Goal: Information Seeking & Learning: Learn about a topic

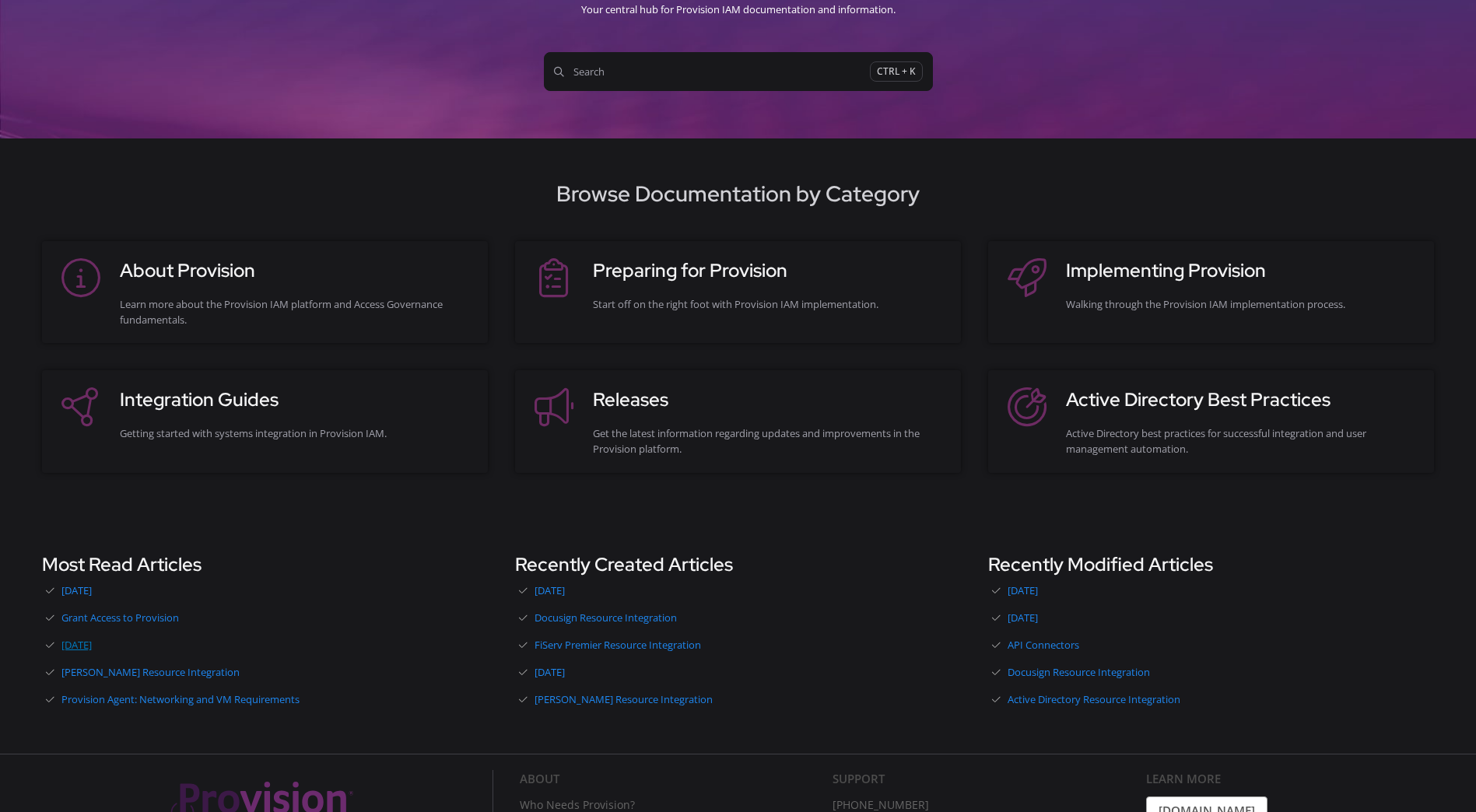
scroll to position [156, 0]
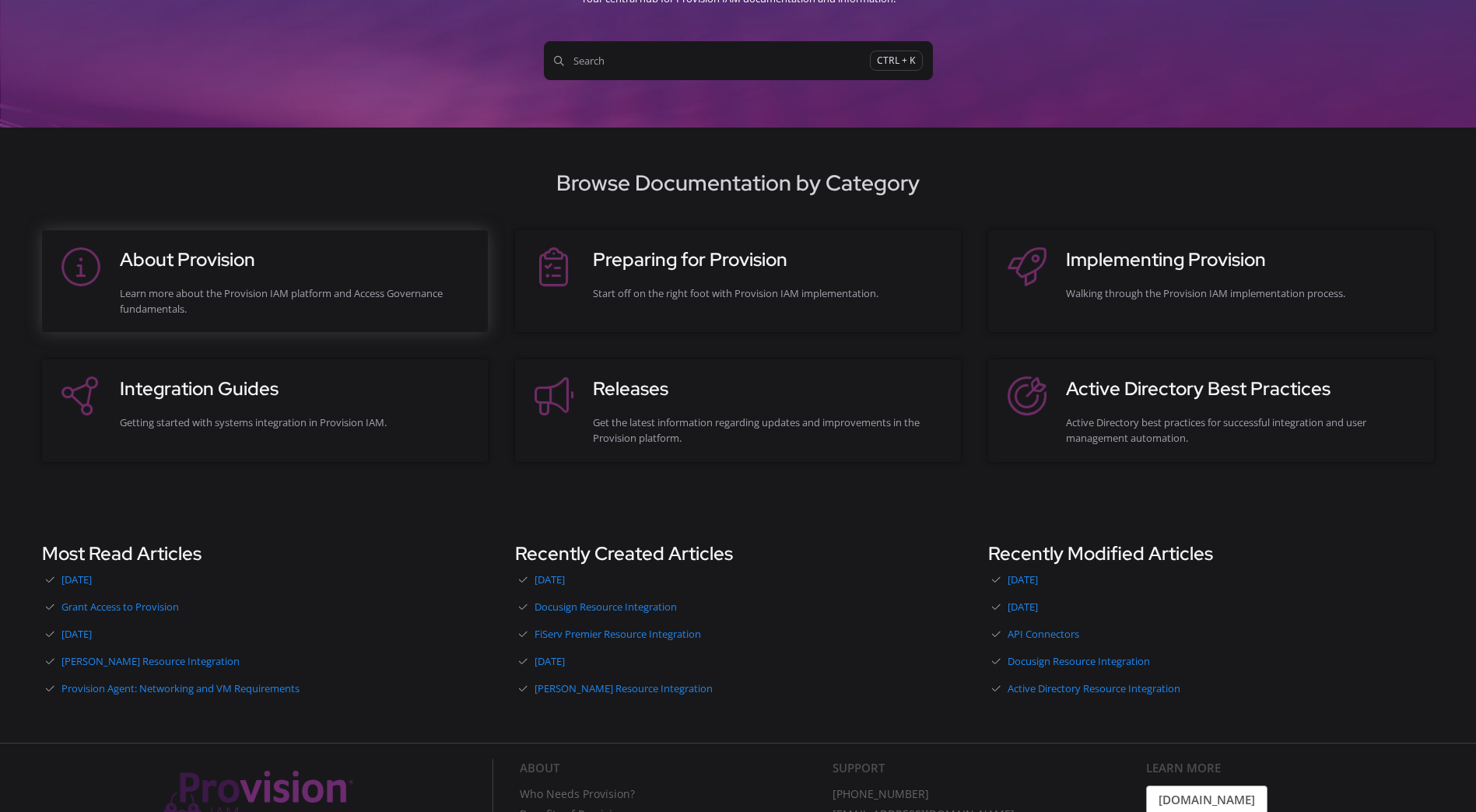
click at [181, 276] on div "About Provision Learn more about the Provision IAM platform and Access Governan…" at bounding box center [296, 281] width 353 height 71
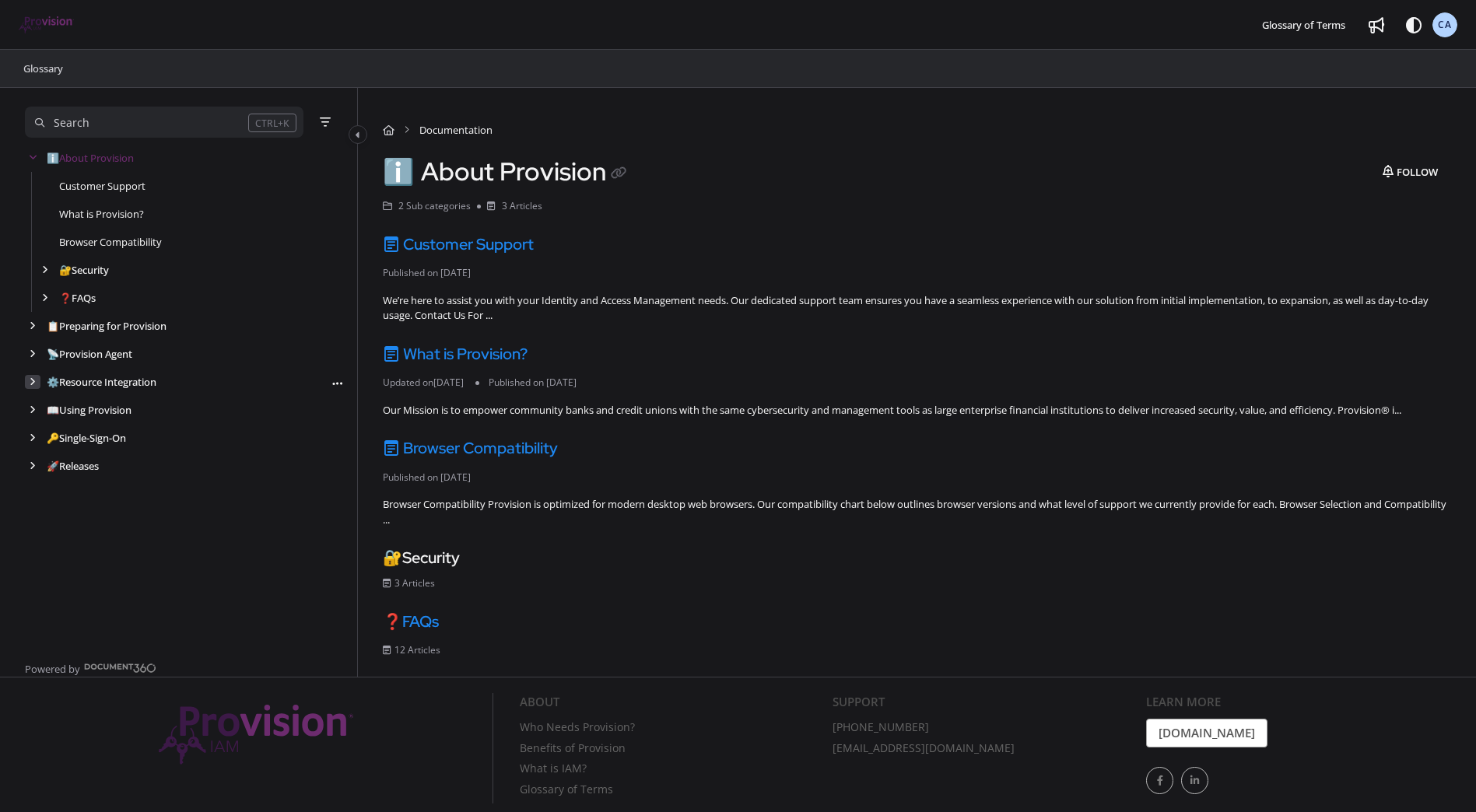
click at [26, 380] on div "arrow" at bounding box center [32, 382] width 15 height 14
click at [47, 435] on icon "arrow" at bounding box center [46, 438] width 6 height 10
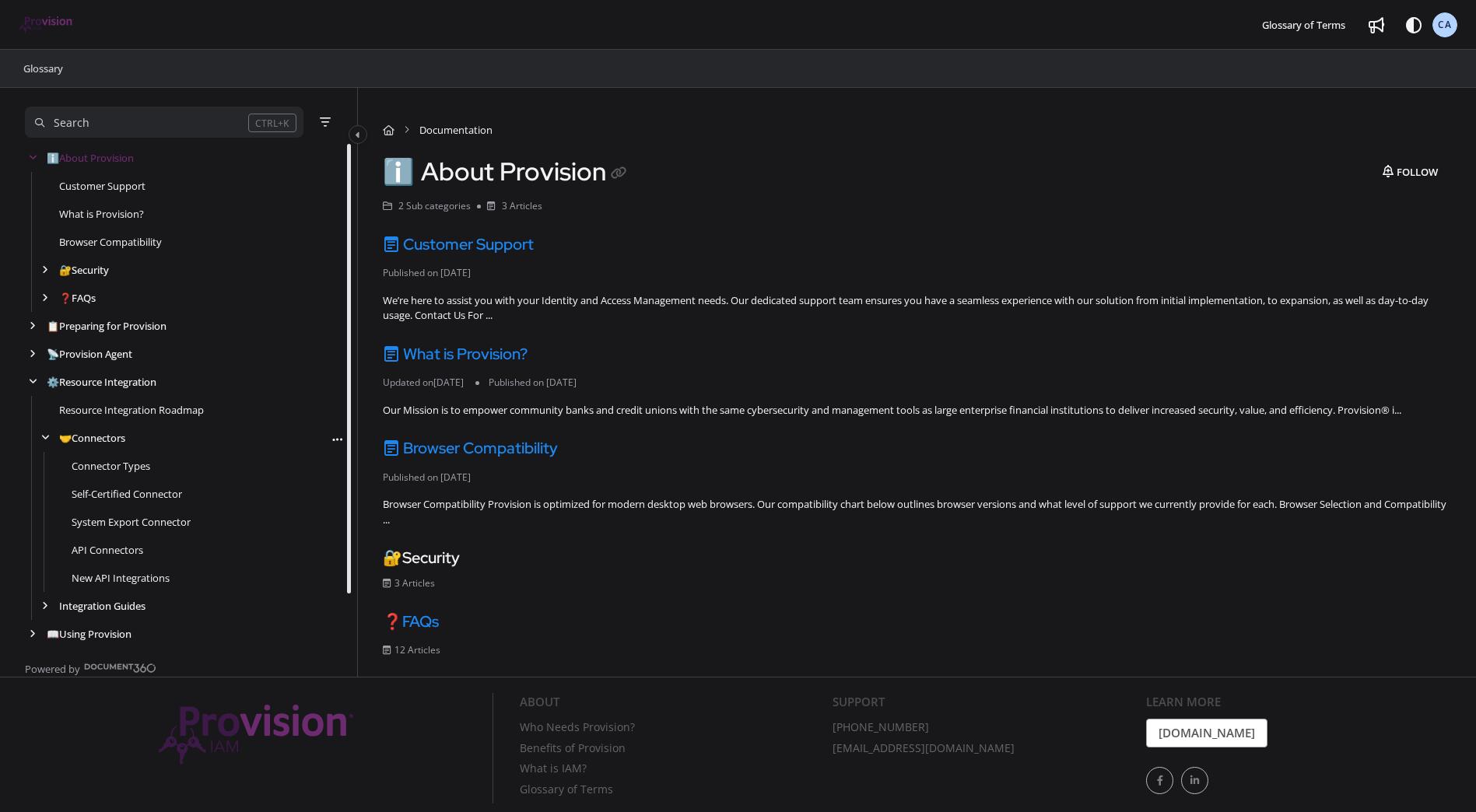
scroll to position [58, 0]
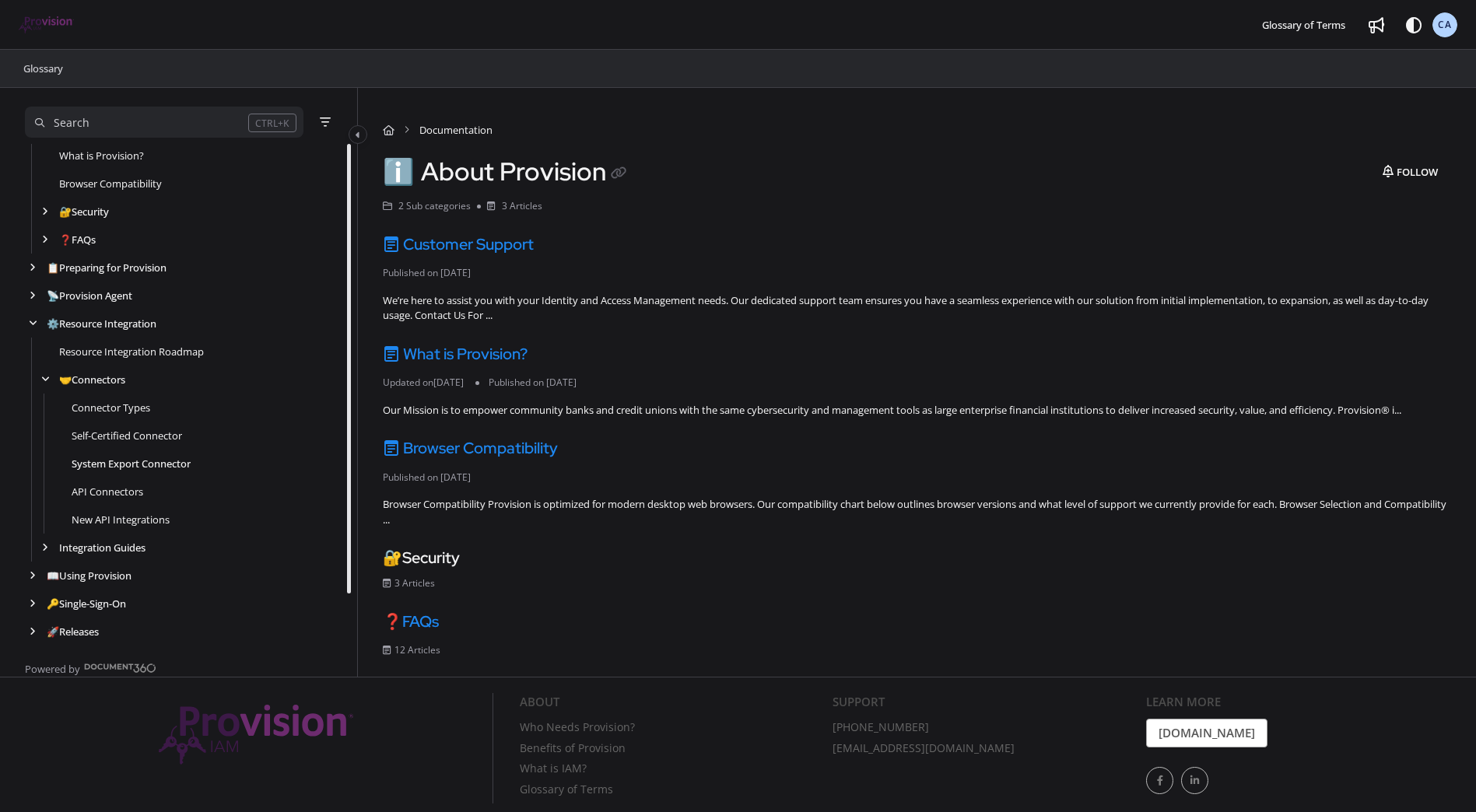
click at [118, 462] on link "System Export Connector" at bounding box center [130, 463] width 119 height 15
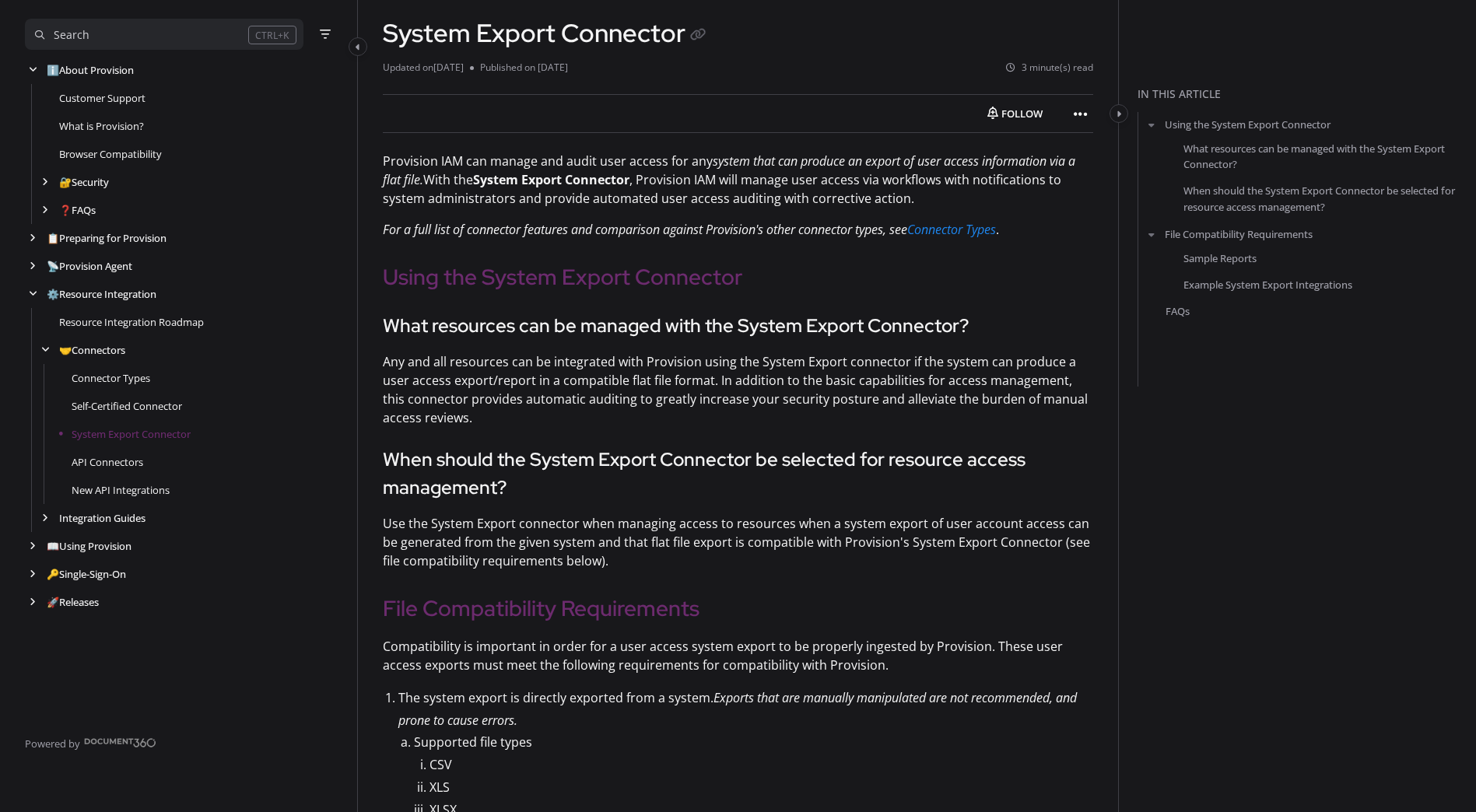
scroll to position [311, 0]
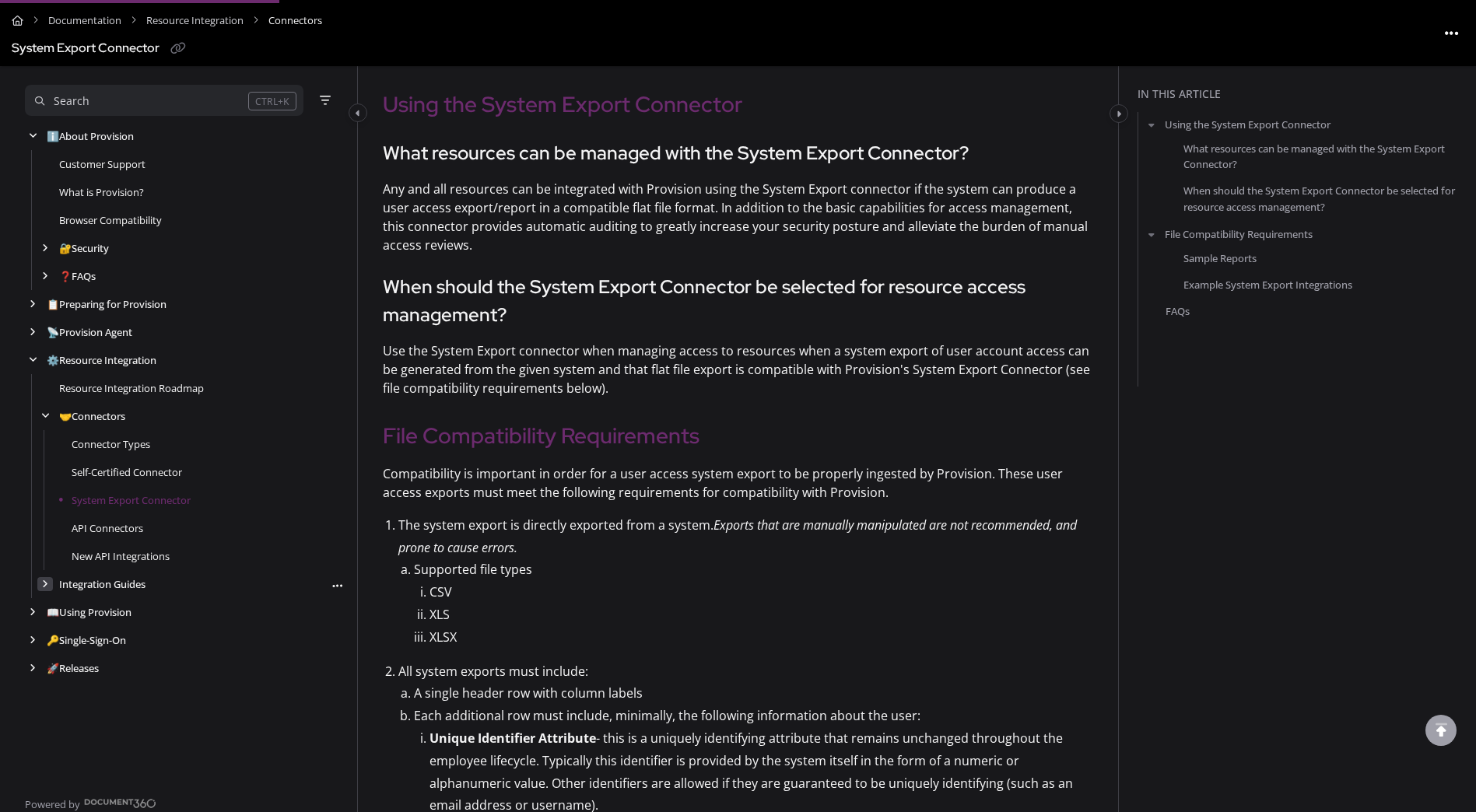
click at [46, 586] on icon "arrow" at bounding box center [46, 585] width 6 height 10
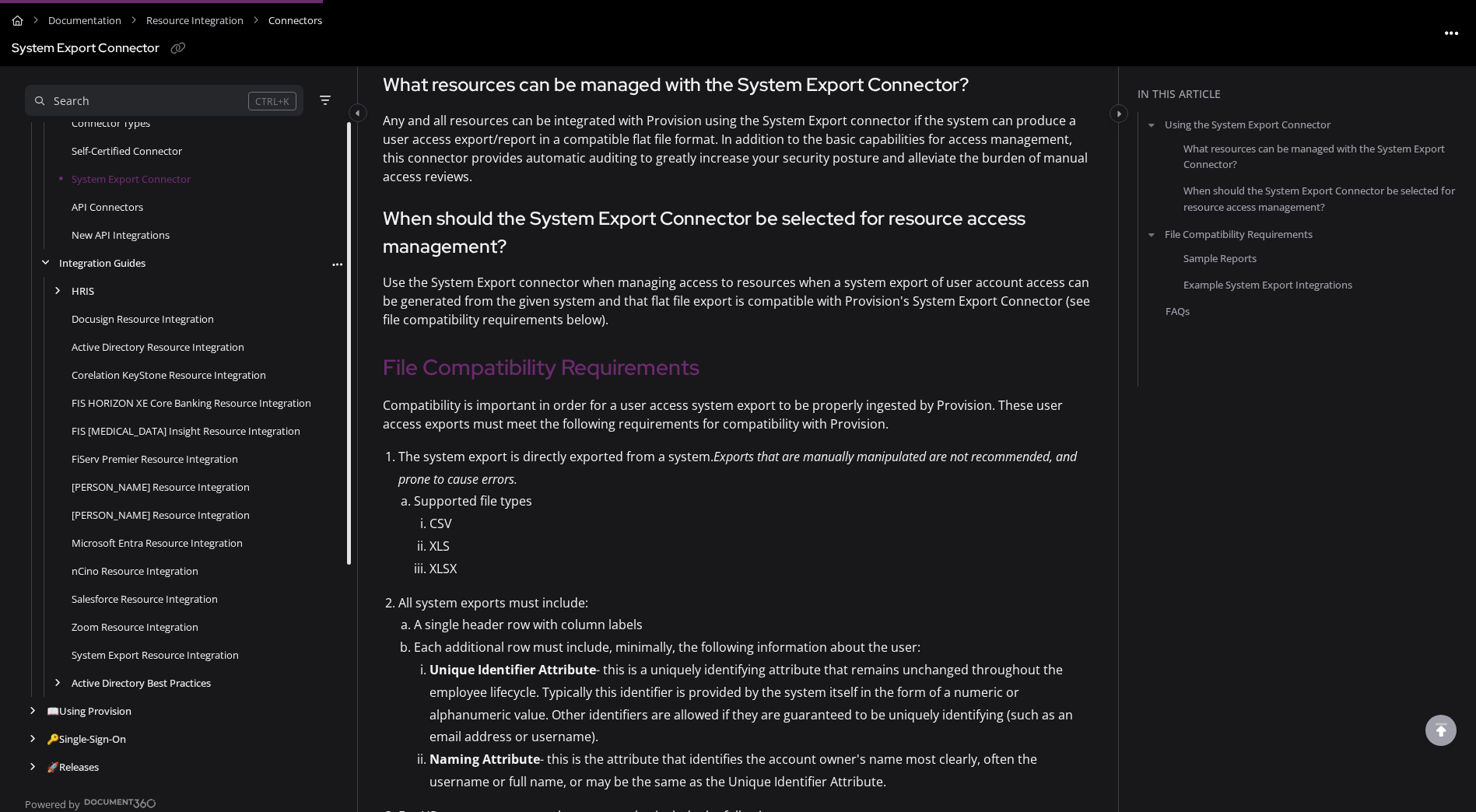
scroll to position [545, 0]
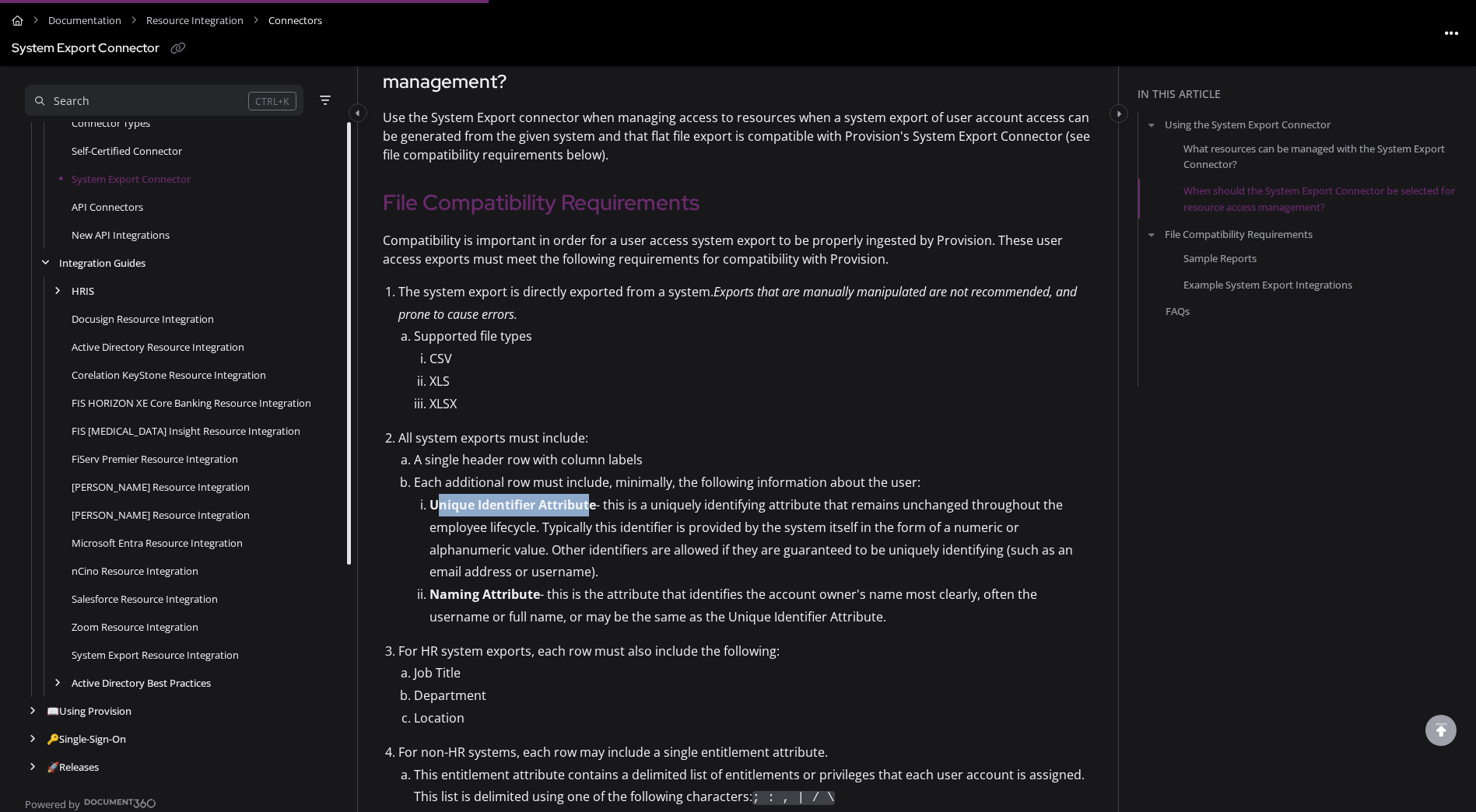
drag, startPoint x: 436, startPoint y: 506, endPoint x: 593, endPoint y: 506, distance: 157.0
click at [593, 506] on strong "Unique Identifier Attribute" at bounding box center [513, 504] width 166 height 17
click at [432, 506] on strong "Unique Identifier Attribute" at bounding box center [513, 504] width 166 height 17
drag, startPoint x: 430, startPoint y: 506, endPoint x: 577, endPoint y: 506, distance: 147.0
click at [577, 506] on strong "Unique Identifier Attribute" at bounding box center [513, 504] width 166 height 17
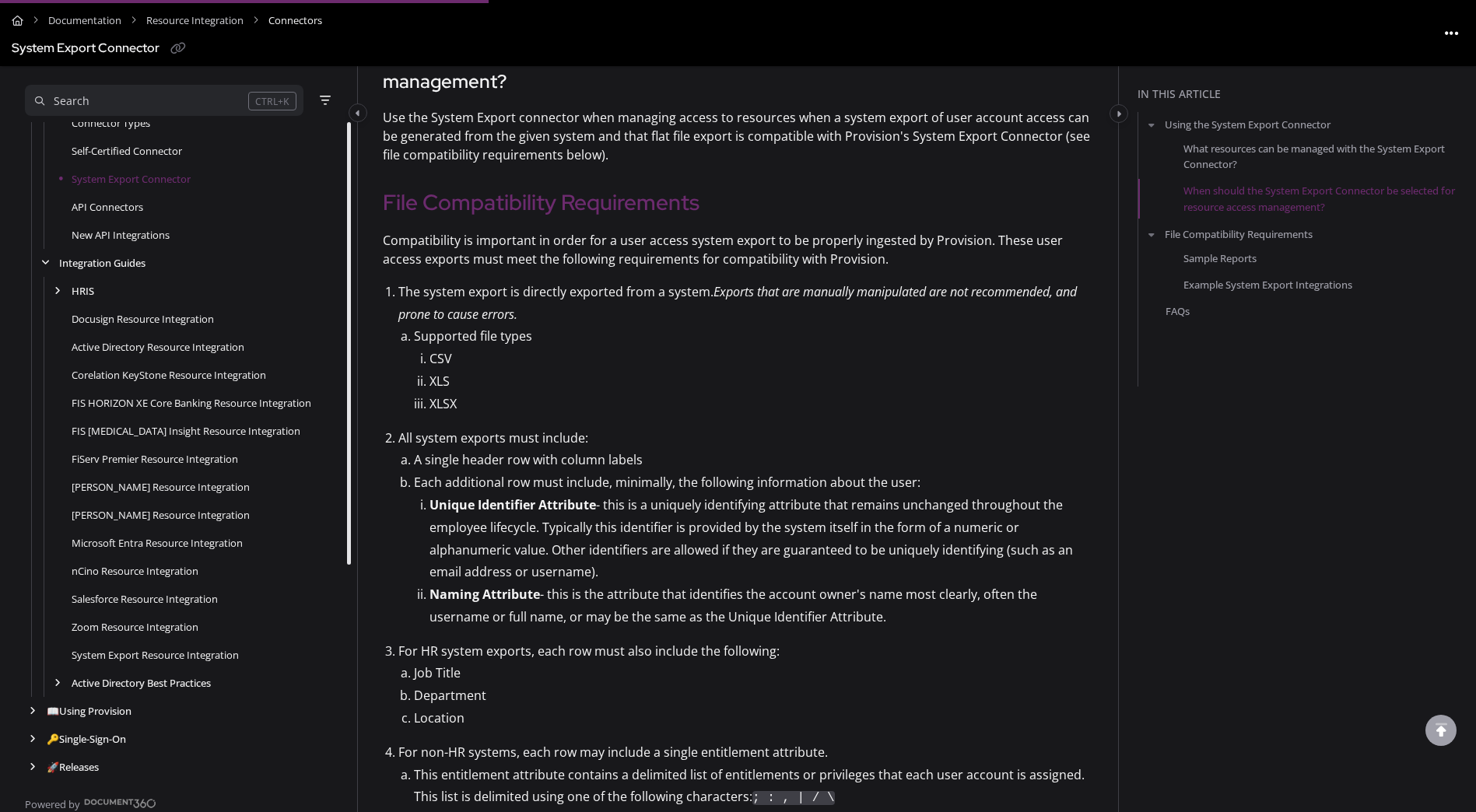
drag, startPoint x: 577, startPoint y: 506, endPoint x: 493, endPoint y: 531, distance: 87.6
click at [493, 531] on li "Unique Identifier Attribute - this is a uniquely identifying attribute that rem…" at bounding box center [762, 539] width 664 height 90
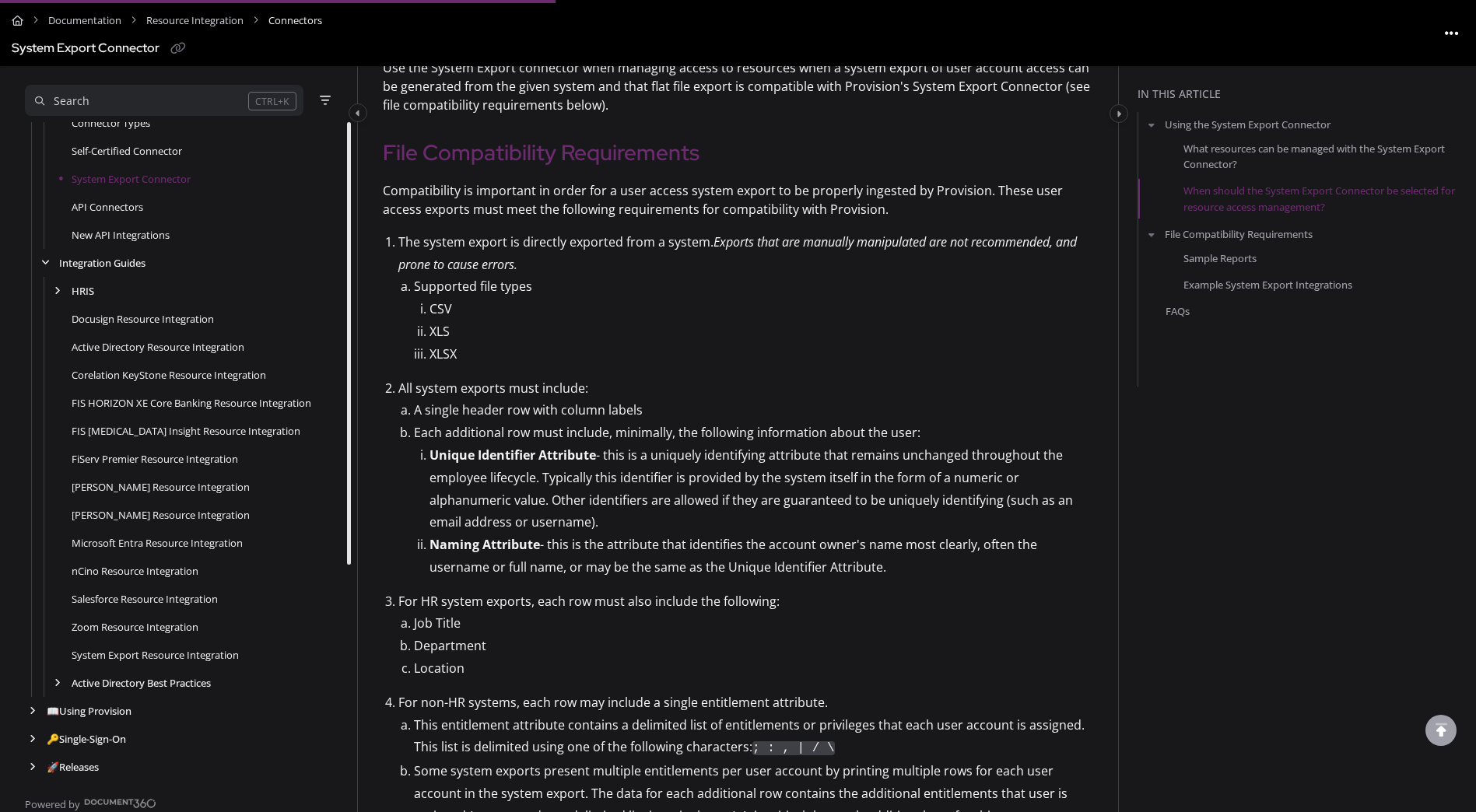
scroll to position [622, 0]
